Goal: Answer question/provide support

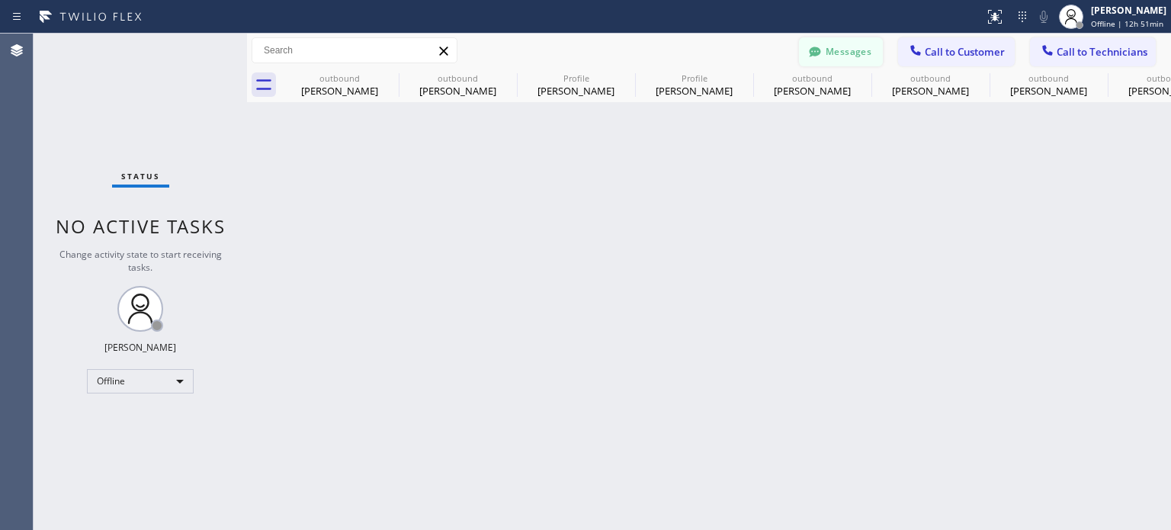
click at [845, 49] on button "Messages" at bounding box center [841, 51] width 84 height 29
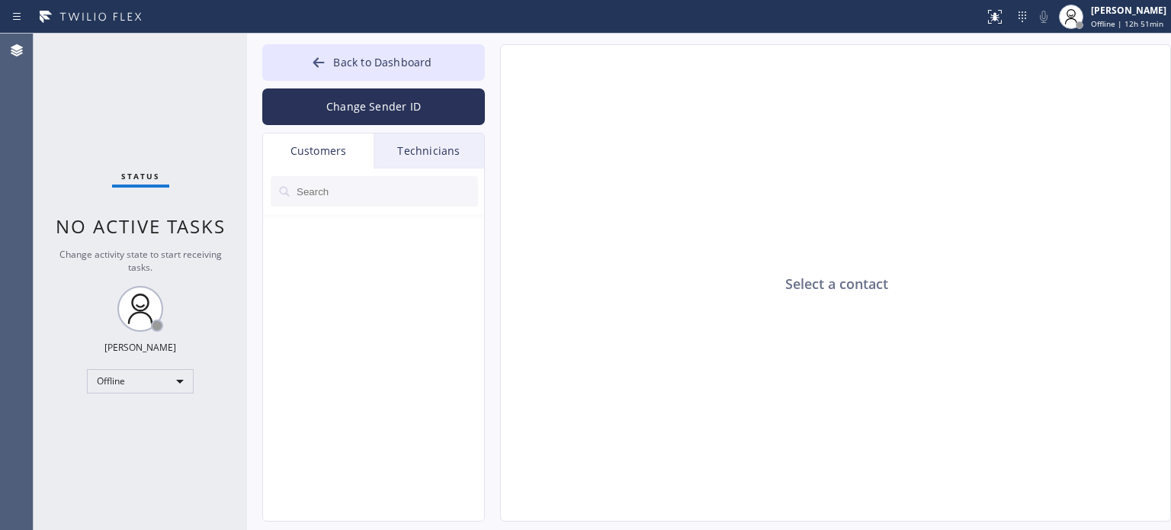
click at [335, 155] on div "Customers" at bounding box center [318, 150] width 111 height 35
click at [317, 193] on input "text" at bounding box center [386, 191] width 183 height 31
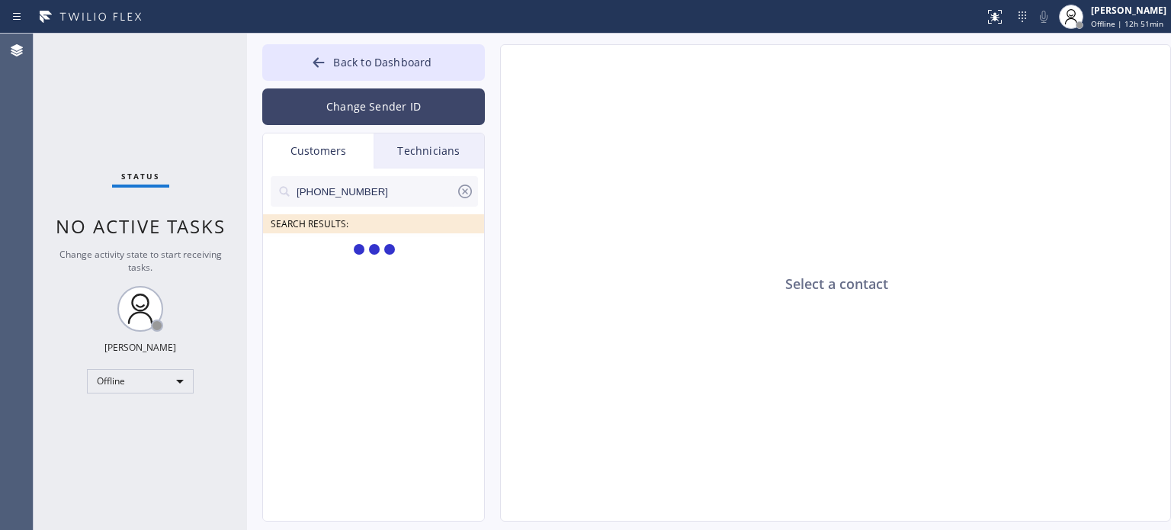
click at [402, 104] on button "Change Sender ID" at bounding box center [373, 106] width 223 height 37
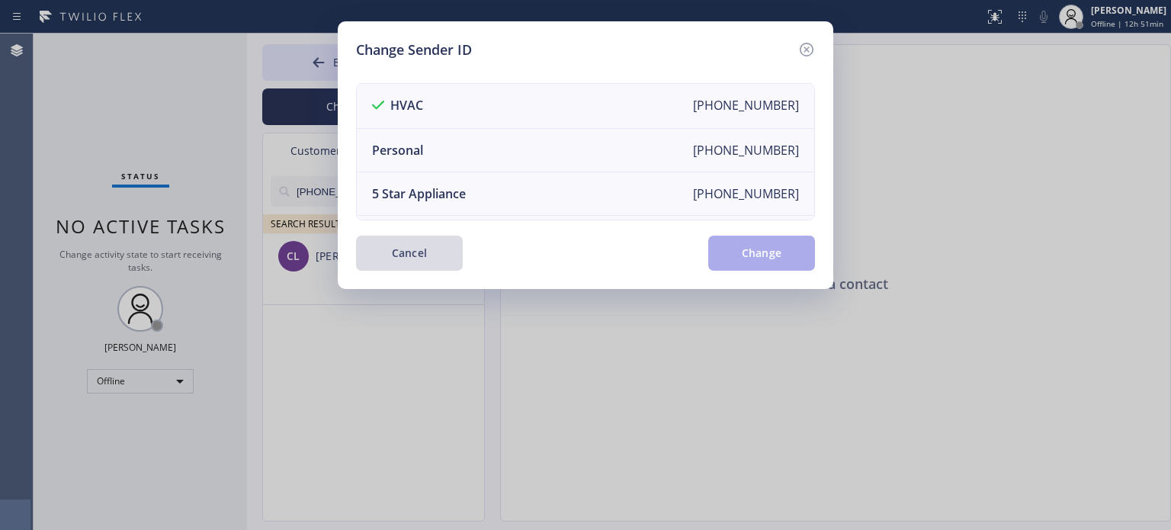
click at [395, 258] on button "Cancel" at bounding box center [409, 253] width 107 height 35
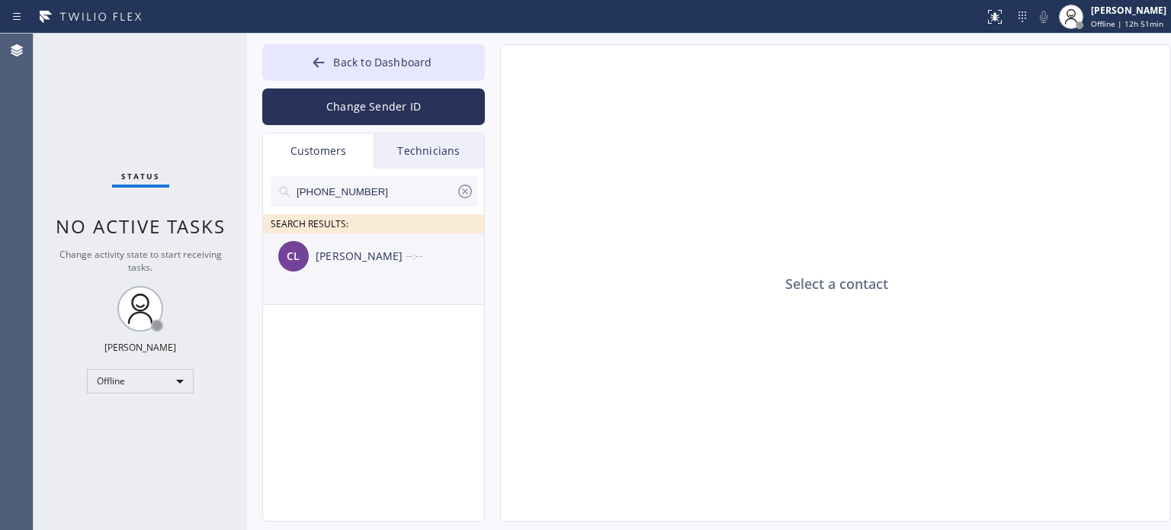
click at [358, 259] on div "[PERSON_NAME]" at bounding box center [361, 257] width 91 height 18
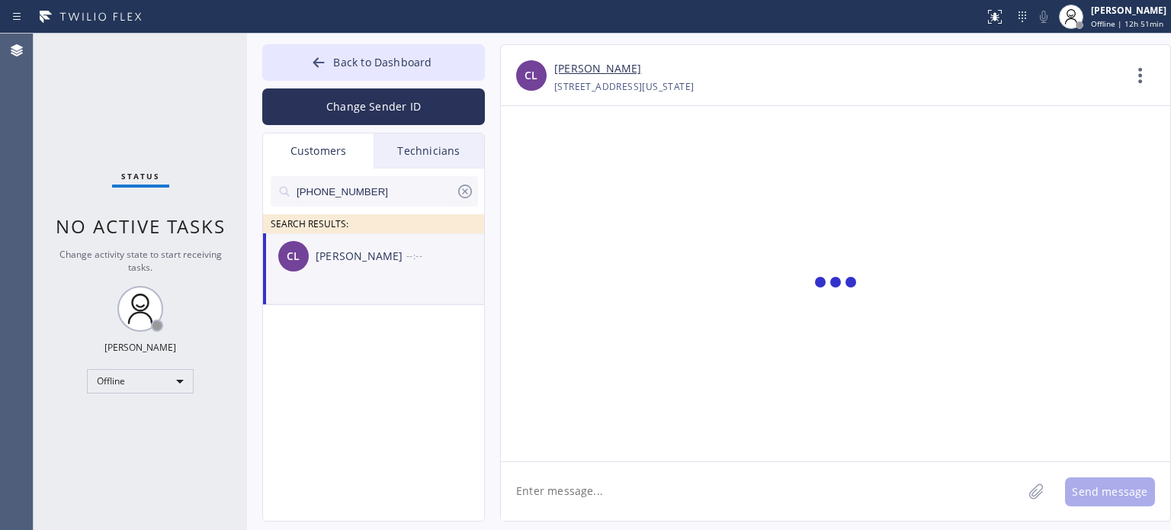
scroll to position [539, 0]
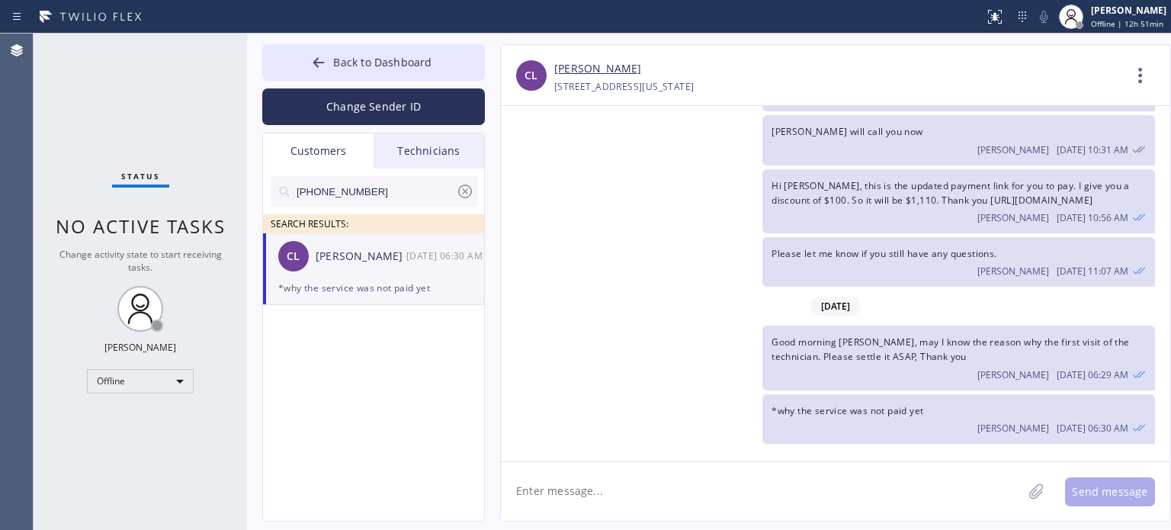
click at [744, 484] on textarea at bounding box center [762, 491] width 522 height 59
